Goal: Transaction & Acquisition: Purchase product/service

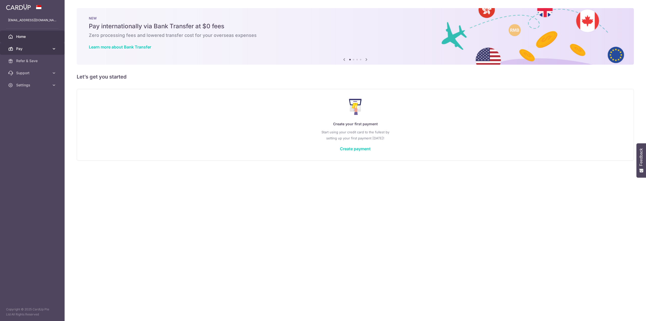
click at [19, 49] on span "Pay" at bounding box center [32, 48] width 33 height 5
click at [26, 55] on link "Payments" at bounding box center [32, 61] width 65 height 12
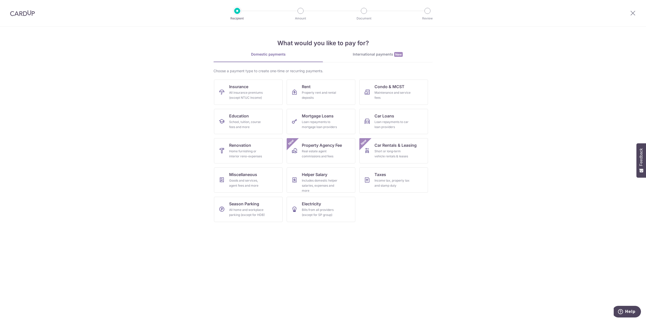
drag, startPoint x: 173, startPoint y: 57, endPoint x: 165, endPoint y: 56, distance: 8.6
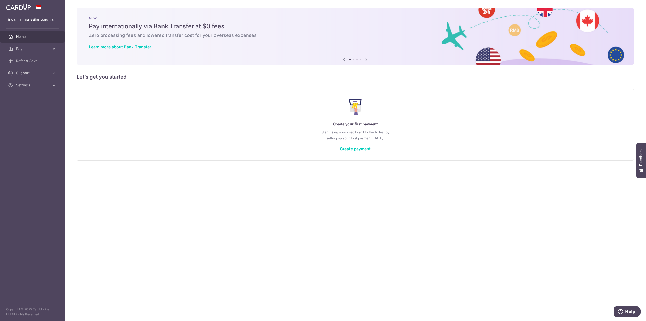
click at [46, 38] on span "Home" at bounding box center [32, 36] width 33 height 5
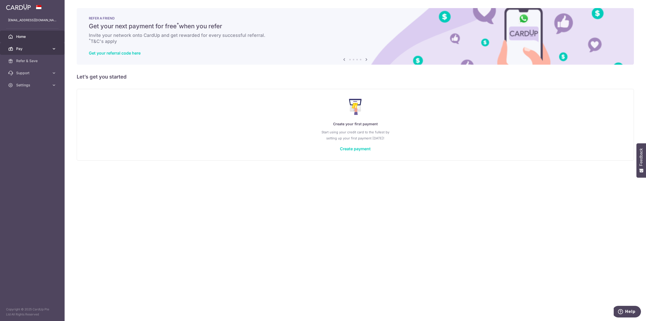
click at [25, 46] on span "Pay" at bounding box center [32, 48] width 33 height 5
click at [38, 58] on span "Payments" at bounding box center [32, 60] width 33 height 5
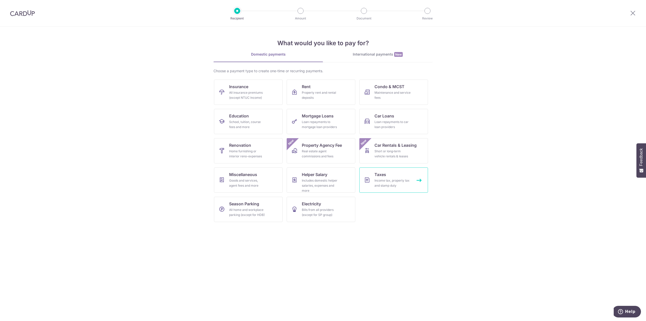
click at [392, 177] on link "Taxes Income tax, property tax and stamp duty" at bounding box center [393, 179] width 69 height 25
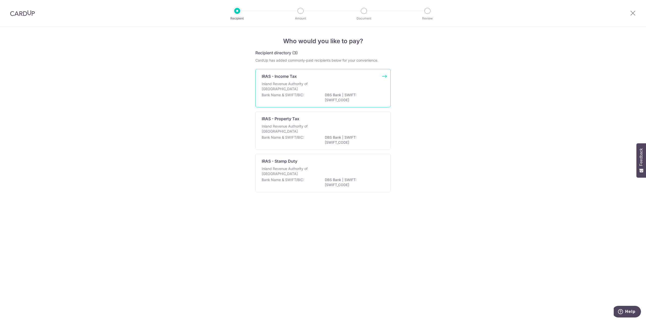
click at [345, 90] on div "Inland Revenue Authority of Singapore" at bounding box center [323, 86] width 123 height 11
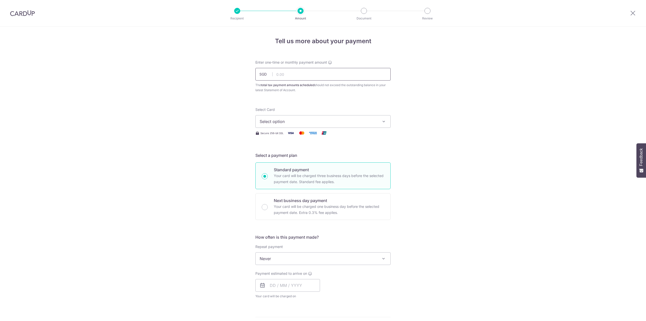
click at [309, 75] on input "text" at bounding box center [322, 74] width 135 height 13
type input "480.16"
click at [292, 123] on span "Select option" at bounding box center [319, 121] width 118 height 6
click at [283, 156] on span "**** 1505" at bounding box center [281, 157] width 19 height 6
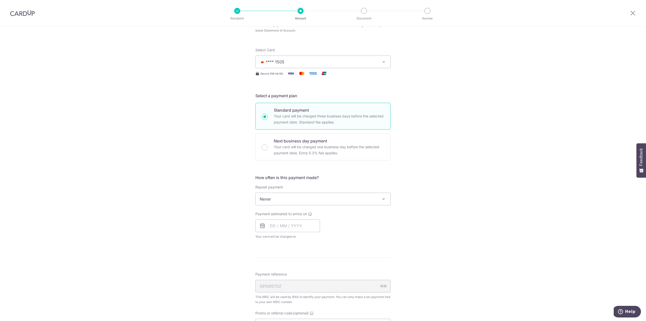
scroll to position [76, 0]
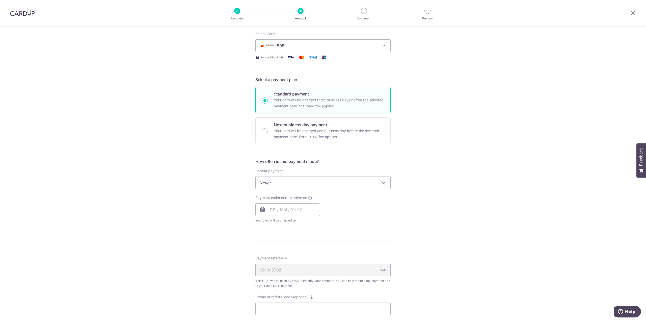
click at [293, 178] on span "Never" at bounding box center [323, 183] width 135 height 12
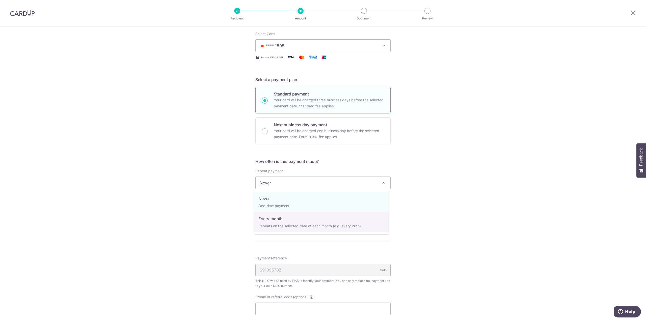
select select "3"
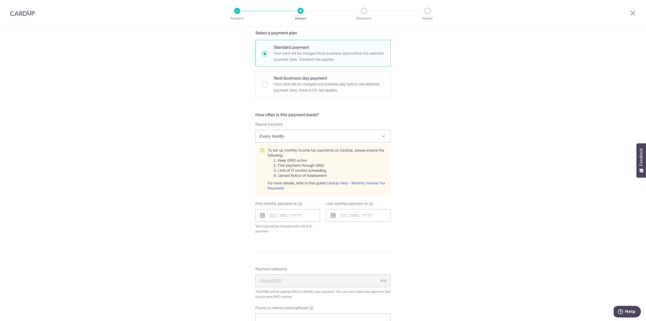
scroll to position [126, 0]
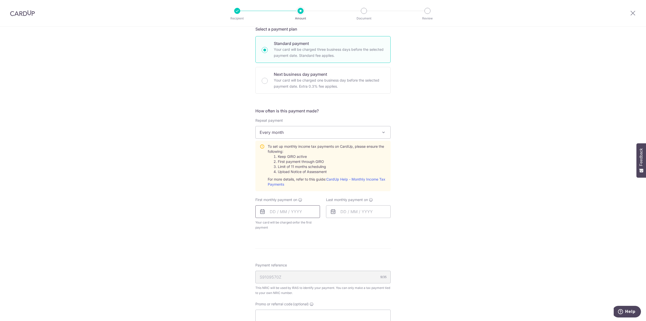
click at [288, 209] on input "text" at bounding box center [287, 211] width 65 height 13
click at [266, 266] on link "12" at bounding box center [266, 268] width 8 height 8
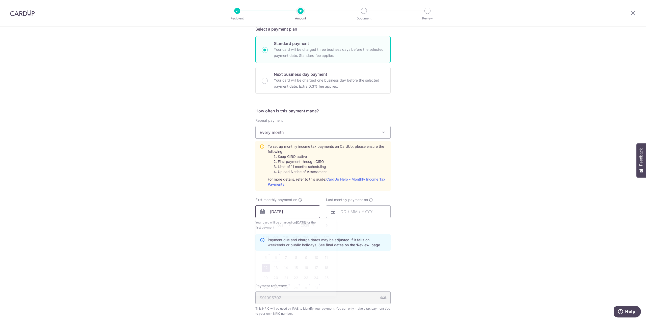
click at [300, 212] on input "12/10/2025" at bounding box center [287, 211] width 65 height 13
click at [287, 256] on link "7" at bounding box center [286, 257] width 8 height 8
type input "07/10/2025"
click at [362, 210] on input "text" at bounding box center [358, 211] width 65 height 13
click at [398, 225] on link "Next" at bounding box center [397, 225] width 6 height 6
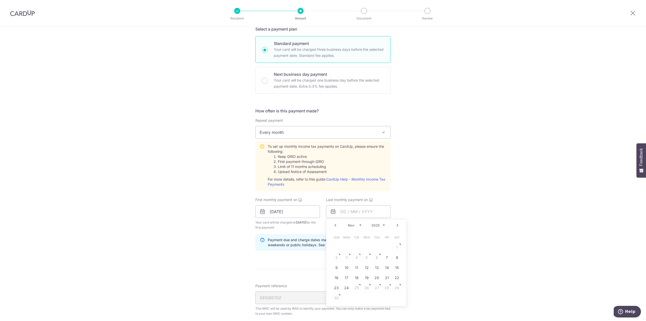
click at [398, 225] on link "Next" at bounding box center [397, 225] width 6 height 6
click at [344, 257] on link "9" at bounding box center [347, 257] width 8 height 8
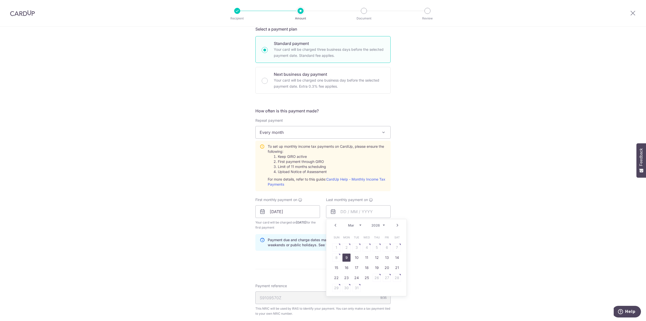
type input "09/03/2026"
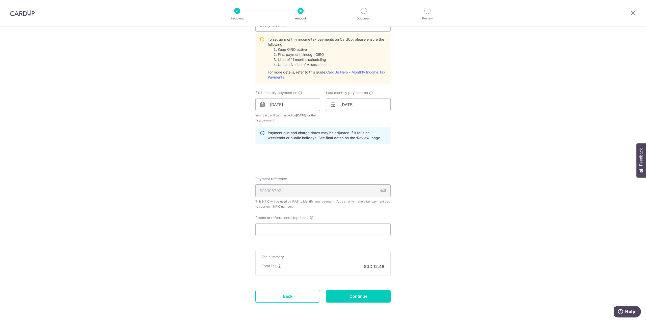
scroll to position [251, 0]
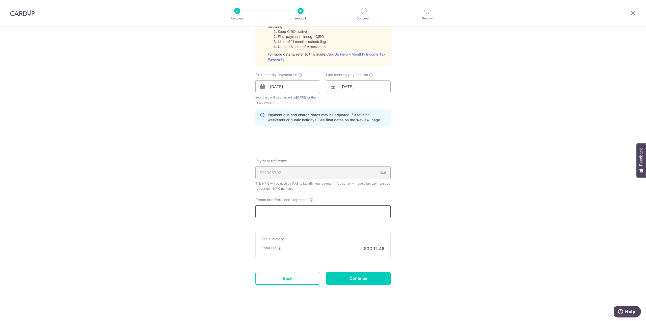
click at [295, 213] on input "Promo or referral code (optional)" at bounding box center [322, 211] width 135 height 13
paste input "MLTAX25R"
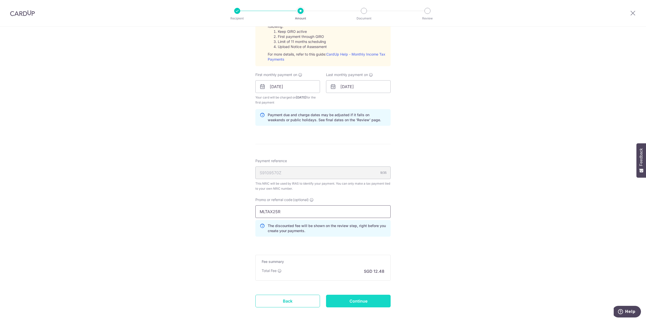
type input "MLTAX25R"
click at [349, 298] on input "Continue" at bounding box center [358, 301] width 65 height 13
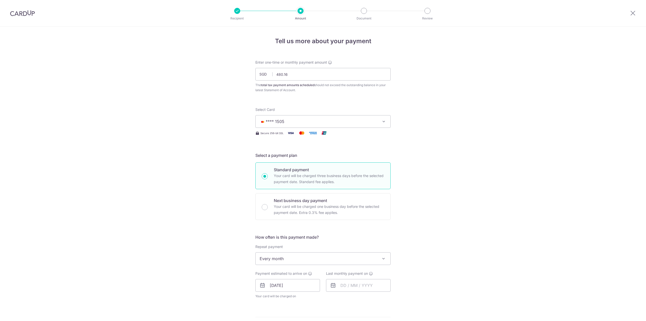
scroll to position [203, 0]
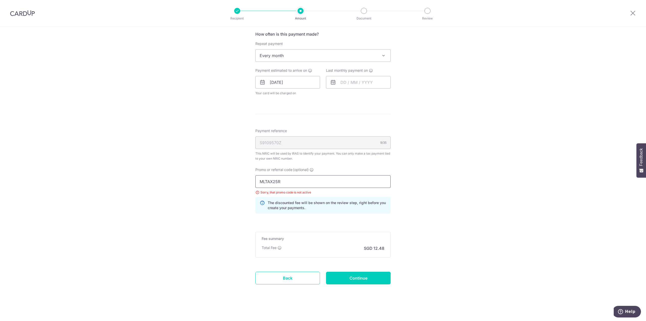
click at [309, 184] on input "MLTAX25R" at bounding box center [322, 181] width 135 height 13
drag, startPoint x: 291, startPoint y: 181, endPoint x: 201, endPoint y: 169, distance: 91.2
click at [209, 171] on div "Tell us more about your payment Enter one-time or monthly payment amount SGD 48…" at bounding box center [323, 73] width 646 height 498
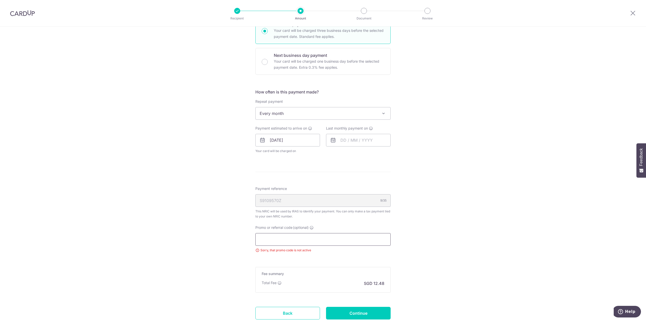
scroll to position [130, 0]
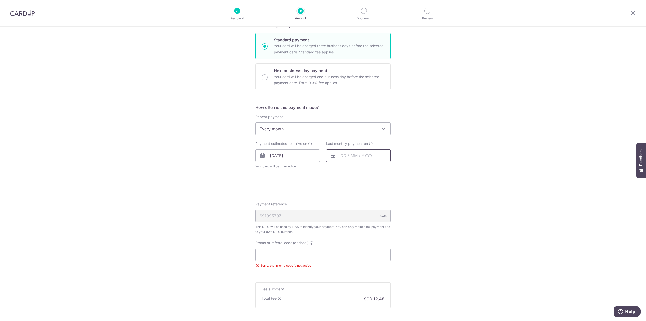
click at [365, 156] on input "text" at bounding box center [358, 155] width 65 height 13
click at [397, 169] on link "Next" at bounding box center [397, 169] width 6 height 6
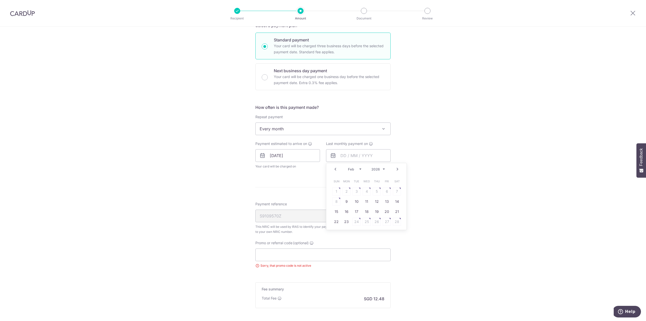
click at [397, 169] on link "Next" at bounding box center [397, 169] width 6 height 6
click at [344, 197] on link "9" at bounding box center [347, 201] width 8 height 8
type input "09/03/2026"
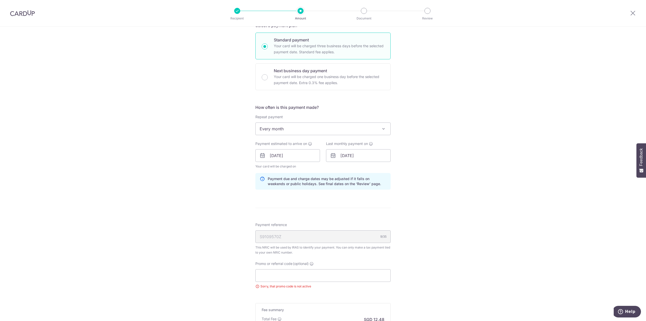
click at [426, 198] on div "Tell us more about your payment Enter one-time or monthly payment amount SGD 48…" at bounding box center [323, 145] width 646 height 496
click at [321, 277] on input "Promo or referral code (optional)" at bounding box center [322, 275] width 135 height 13
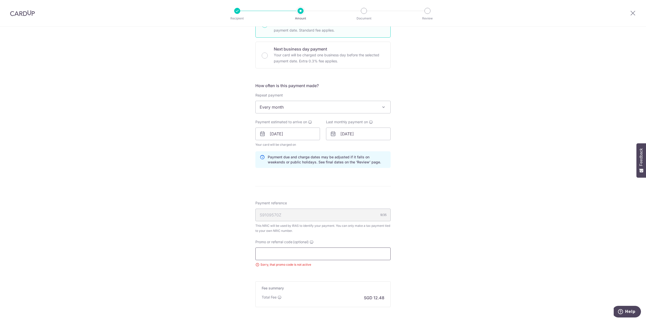
scroll to position [201, 0]
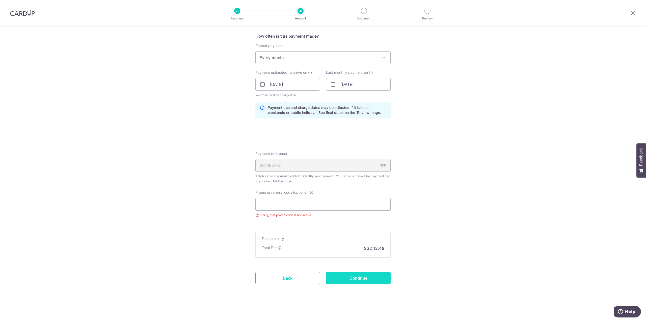
click at [352, 274] on input "Continue" at bounding box center [358, 278] width 65 height 13
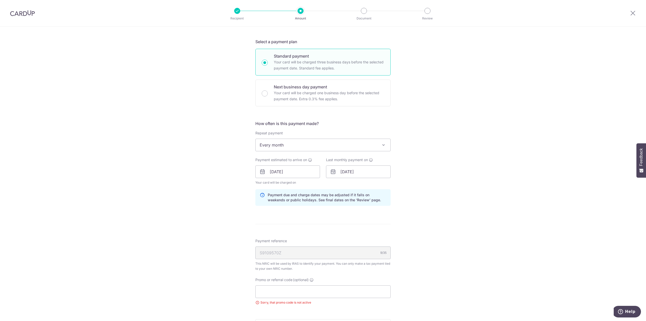
scroll to position [100, 0]
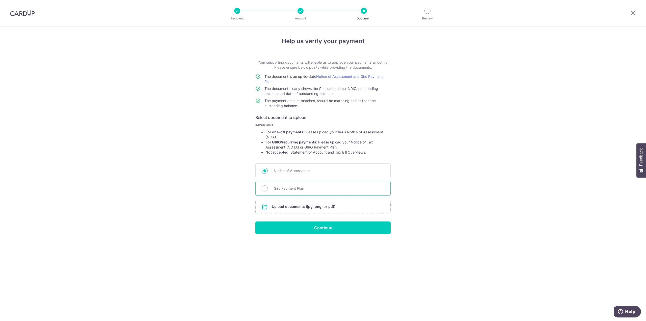
click at [294, 190] on span "Giro Payment Plan" at bounding box center [329, 188] width 111 height 6
click at [268, 190] on input "Giro Payment Plan" at bounding box center [265, 188] width 6 height 6
radio input "true"
click at [299, 166] on div "Notice of Assessment" at bounding box center [322, 170] width 135 height 15
click at [298, 188] on span "Giro Payment Plan" at bounding box center [329, 188] width 111 height 6
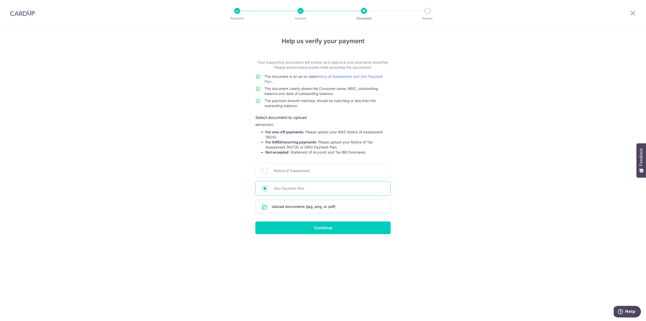
click at [268, 188] on input "Giro Payment Plan" at bounding box center [265, 188] width 6 height 6
click at [298, 169] on span "Notice of Assessment" at bounding box center [329, 171] width 111 height 6
click at [268, 169] on input "Notice of Assessment" at bounding box center [265, 171] width 6 height 6
radio input "true"
click at [628, 14] on div at bounding box center [633, 13] width 26 height 26
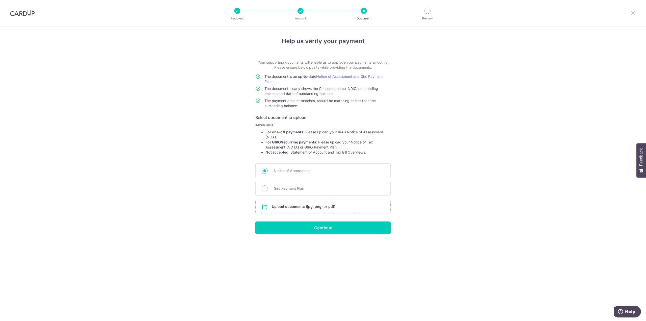
click at [633, 14] on icon at bounding box center [633, 13] width 6 height 6
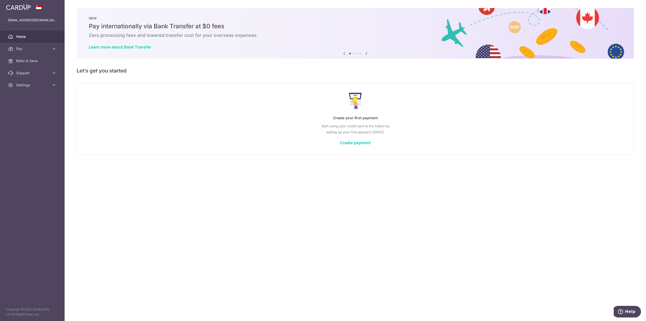
click at [369, 146] on div "Create your first payment Start using your credit card to the fullest by settin…" at bounding box center [355, 119] width 545 height 60
click at [367, 143] on link "Create payment" at bounding box center [355, 142] width 31 height 5
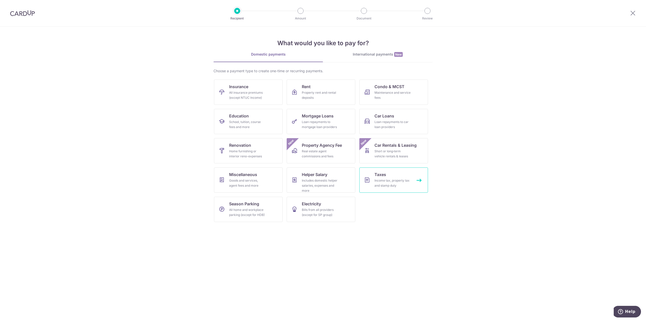
click at [386, 180] on div "Income tax, property tax and stamp duty" at bounding box center [393, 183] width 36 height 10
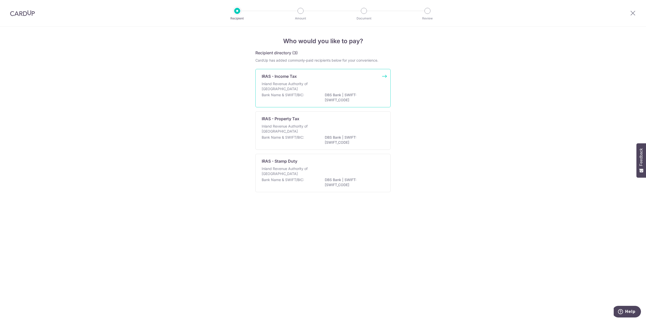
click at [328, 86] on div "Inland Revenue Authority of [GEOGRAPHIC_DATA]" at bounding box center [323, 86] width 123 height 11
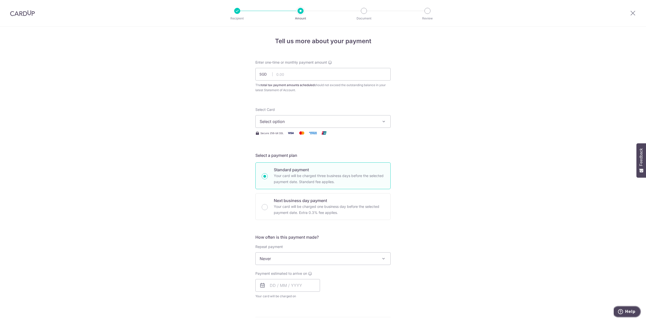
click at [624, 314] on button "Help" at bounding box center [627, 312] width 29 height 12
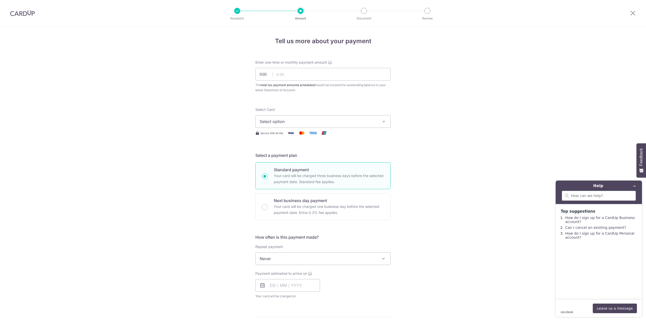
click at [593, 199] on div at bounding box center [599, 196] width 74 height 10
type input "income tax"
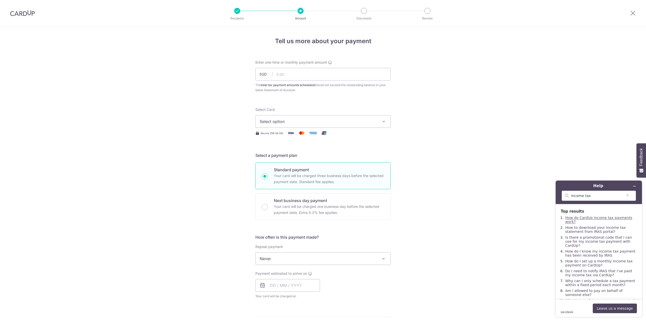
click at [603, 218] on link "How do CardUp income tax payments work?" at bounding box center [598, 220] width 67 height 8
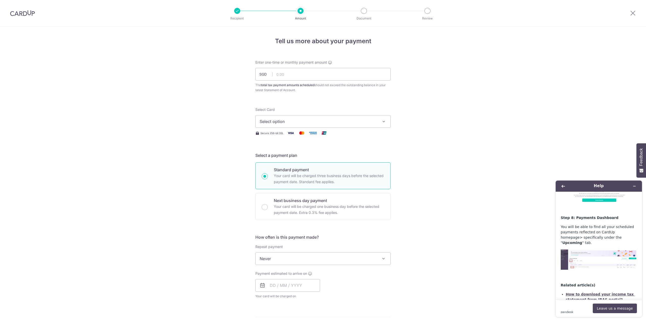
scroll to position [1848, 0]
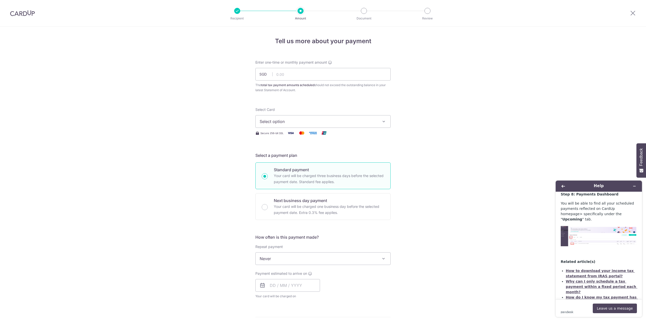
click at [636, 295] on main "How do CardUp income tax payments work? Summary Step 1: Account Sign Up/Login S…" at bounding box center [599, 246] width 83 height 108
click at [561, 185] on button "Back" at bounding box center [563, 185] width 8 height 7
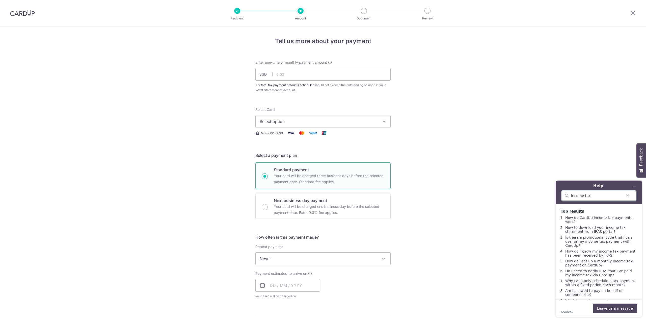
click at [578, 195] on input "income tax" at bounding box center [596, 195] width 51 height 5
drag, startPoint x: 592, startPoint y: 197, endPoint x: 560, endPoint y: 193, distance: 32.1
click at [561, 193] on div "income tax" at bounding box center [598, 196] width 79 height 11
type input "dbs giro account"
